Goal: Task Accomplishment & Management: Manage account settings

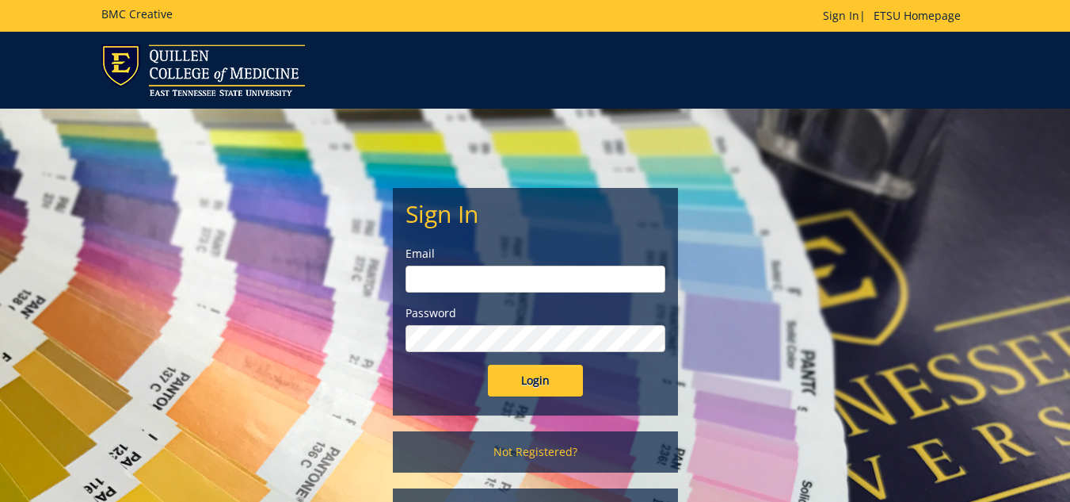
type input "[EMAIL_ADDRESS][DOMAIN_NAME]"
click at [544, 381] on input "Login" at bounding box center [535, 380] width 95 height 32
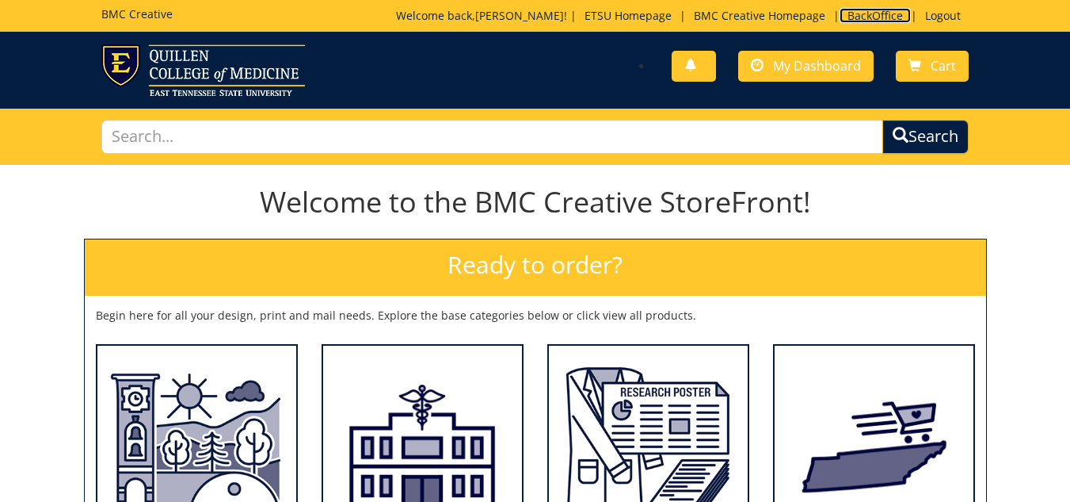
click at [850, 17] on link "BackOffice" at bounding box center [875, 15] width 71 height 15
